Goal: Book appointment/travel/reservation

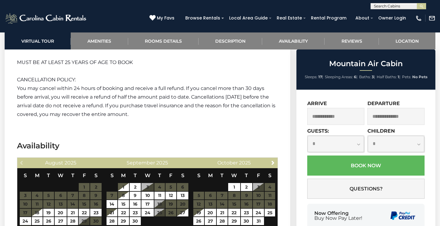
scroll to position [1265, 0]
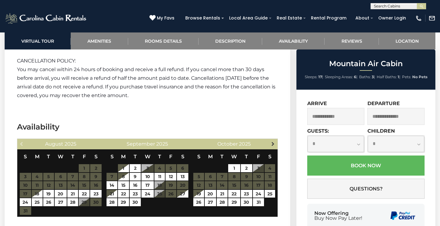
click at [276, 140] on link "Next" at bounding box center [273, 144] width 8 height 8
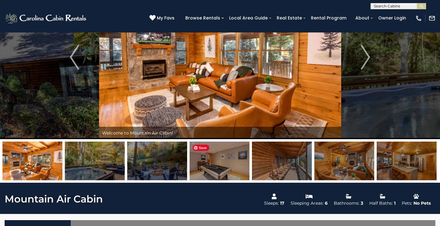
scroll to position [93, 0]
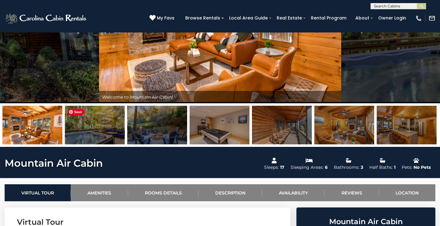
click at [102, 131] on img at bounding box center [95, 125] width 60 height 39
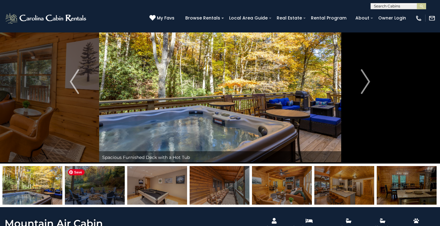
scroll to position [31, 0]
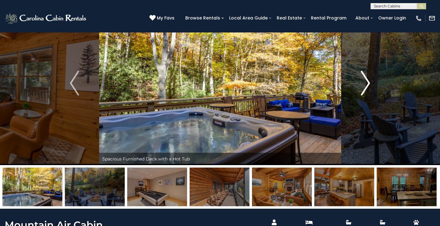
click at [361, 94] on img "Next" at bounding box center [365, 83] width 9 height 25
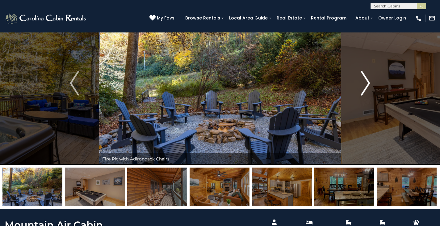
click at [361, 94] on img "Next" at bounding box center [365, 83] width 9 height 25
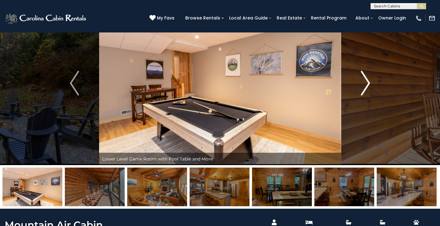
click at [361, 94] on img "Next" at bounding box center [365, 83] width 9 height 25
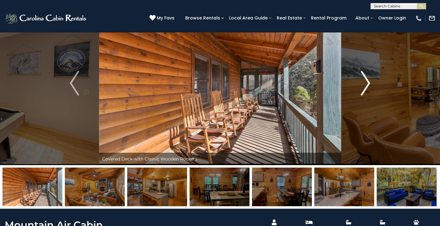
click at [361, 94] on img "Next" at bounding box center [365, 83] width 9 height 25
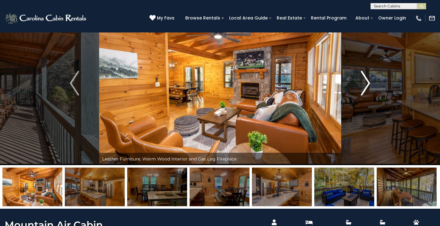
click at [361, 94] on img "Next" at bounding box center [365, 83] width 9 height 25
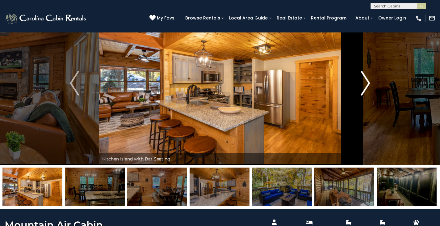
click at [361, 94] on img "Next" at bounding box center [365, 83] width 9 height 25
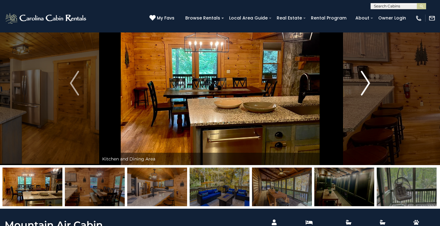
click at [361, 94] on img "Next" at bounding box center [365, 83] width 9 height 25
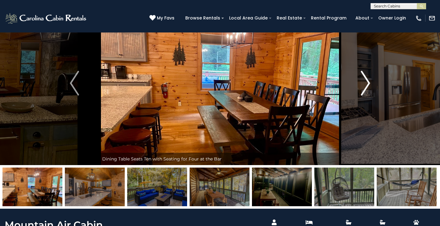
click at [361, 94] on img "Next" at bounding box center [365, 83] width 9 height 25
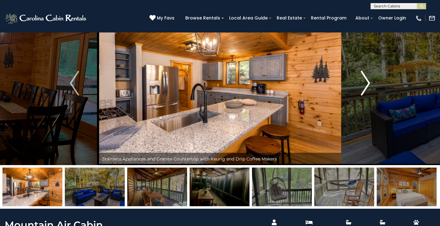
click at [361, 94] on img "Next" at bounding box center [365, 83] width 9 height 25
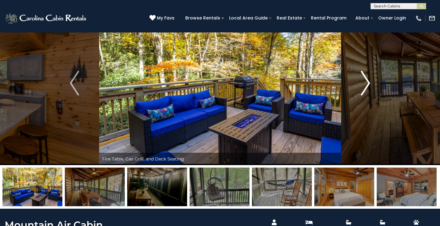
click at [361, 94] on img "Next" at bounding box center [365, 83] width 9 height 25
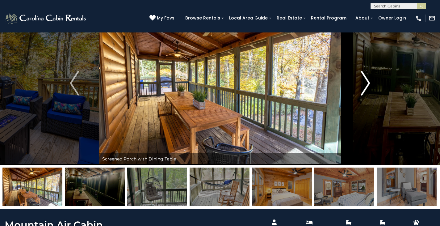
click at [361, 94] on img "Next" at bounding box center [365, 83] width 9 height 25
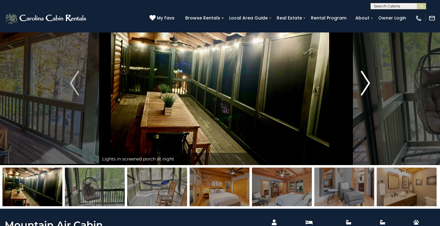
click at [361, 94] on img "Next" at bounding box center [365, 83] width 9 height 25
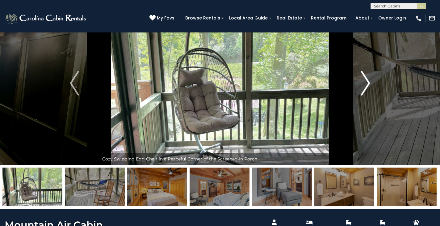
click at [361, 94] on img "Next" at bounding box center [365, 83] width 9 height 25
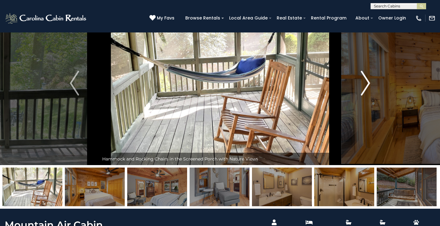
click at [361, 94] on img "Next" at bounding box center [365, 83] width 9 height 25
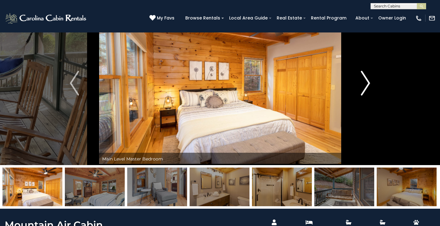
click at [361, 94] on img "Next" at bounding box center [365, 83] width 9 height 25
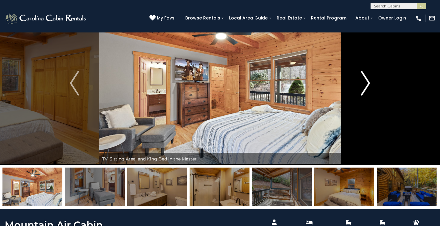
click at [361, 94] on img "Next" at bounding box center [365, 83] width 9 height 25
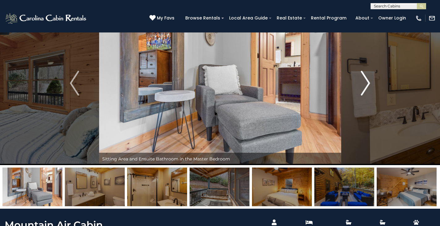
click at [361, 94] on img "Next" at bounding box center [365, 83] width 9 height 25
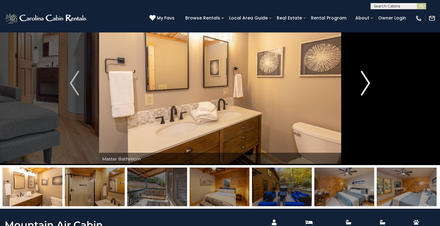
click at [361, 94] on img "Next" at bounding box center [365, 83] width 9 height 25
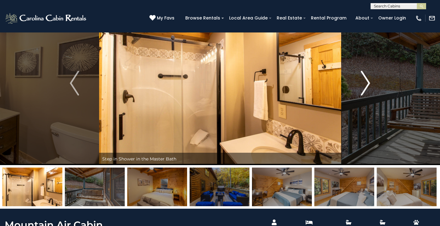
click at [361, 94] on img "Next" at bounding box center [365, 83] width 9 height 25
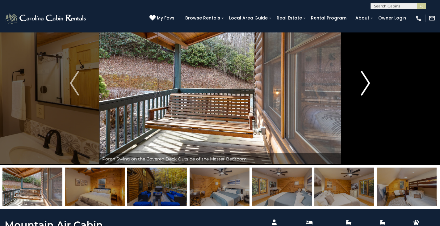
click at [361, 94] on img "Next" at bounding box center [365, 83] width 9 height 25
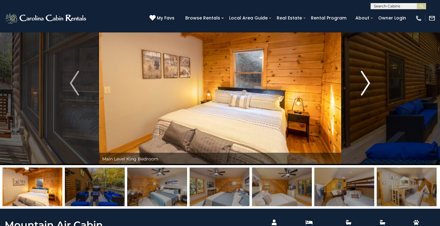
click at [361, 94] on img "Next" at bounding box center [365, 83] width 9 height 25
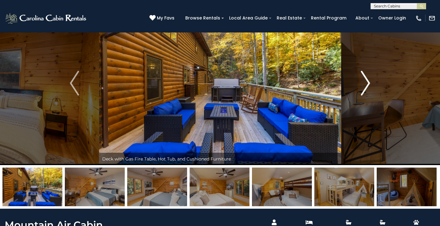
click at [361, 94] on img "Next" at bounding box center [365, 83] width 9 height 25
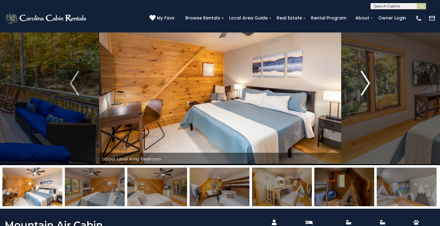
click at [361, 94] on img "Next" at bounding box center [365, 83] width 9 height 25
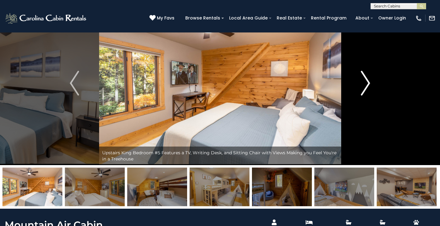
click at [361, 94] on img "Next" at bounding box center [365, 83] width 9 height 25
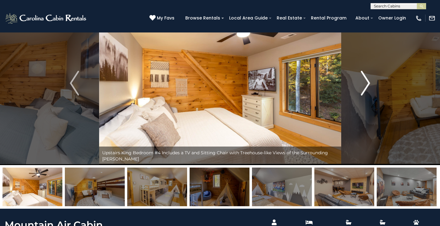
click at [361, 94] on img "Next" at bounding box center [365, 83] width 9 height 25
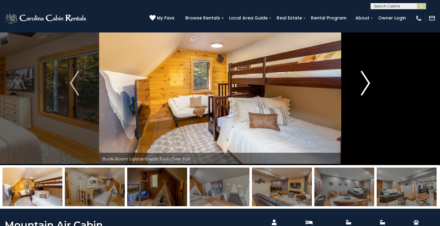
click at [361, 94] on img "Next" at bounding box center [365, 83] width 9 height 25
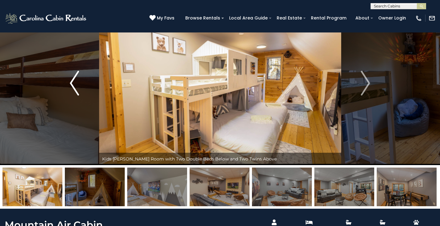
click at [76, 92] on img "Previous" at bounding box center [74, 83] width 9 height 25
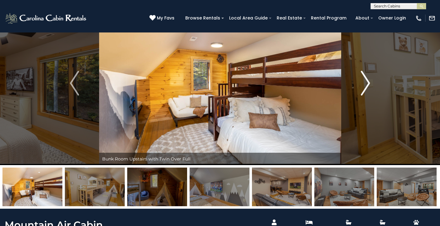
click at [361, 93] on img "Next" at bounding box center [365, 83] width 9 height 25
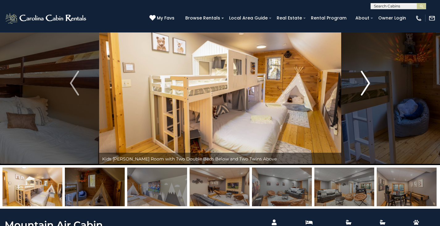
click at [361, 93] on img "Next" at bounding box center [365, 83] width 9 height 25
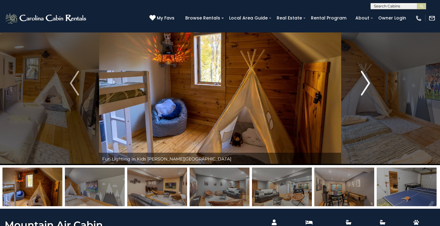
click at [361, 93] on img "Next" at bounding box center [365, 83] width 9 height 25
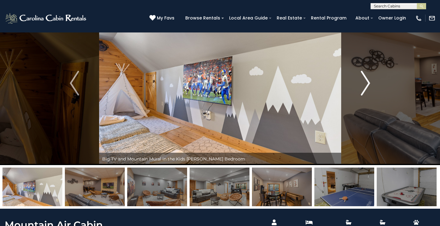
click at [361, 93] on img "Next" at bounding box center [365, 83] width 9 height 25
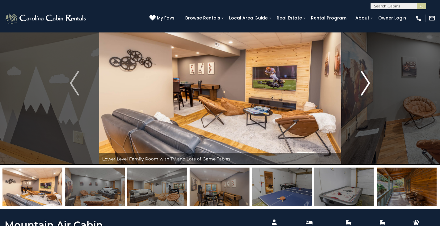
click at [361, 93] on img "Next" at bounding box center [365, 83] width 9 height 25
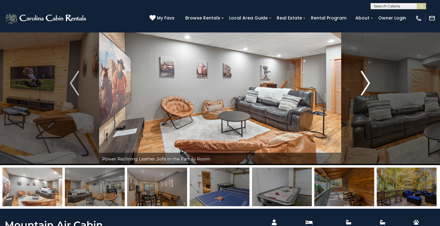
click at [361, 93] on img "Next" at bounding box center [365, 83] width 9 height 25
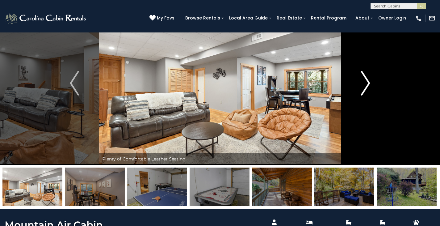
click at [361, 93] on img "Next" at bounding box center [365, 83] width 9 height 25
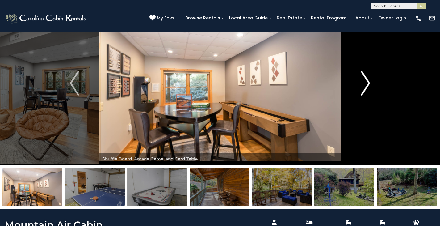
click at [361, 93] on img "Next" at bounding box center [365, 83] width 9 height 25
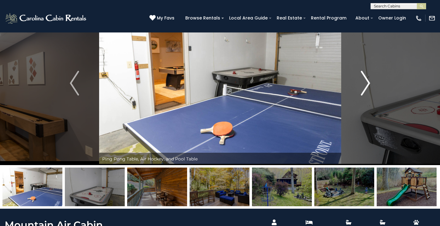
click at [361, 93] on img "Next" at bounding box center [365, 83] width 9 height 25
